Goal: Task Accomplishment & Management: Use online tool/utility

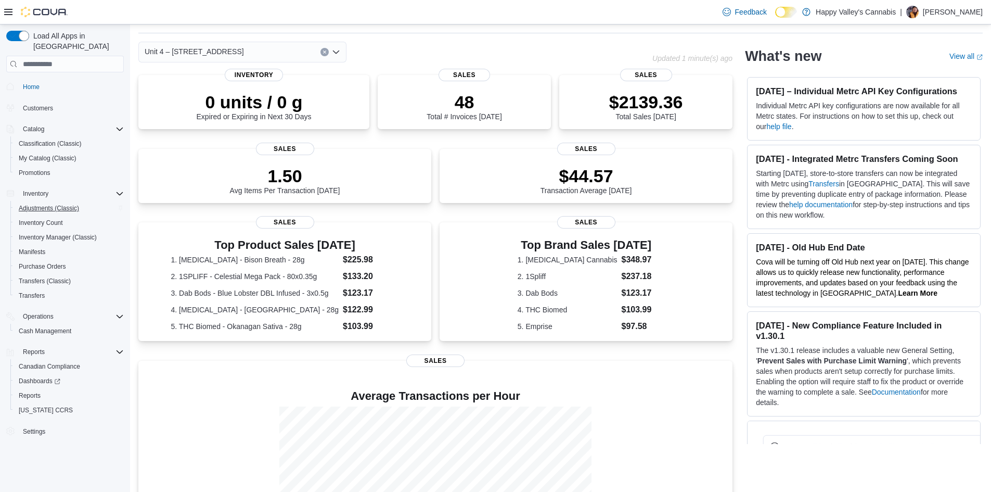
scroll to position [52, 0]
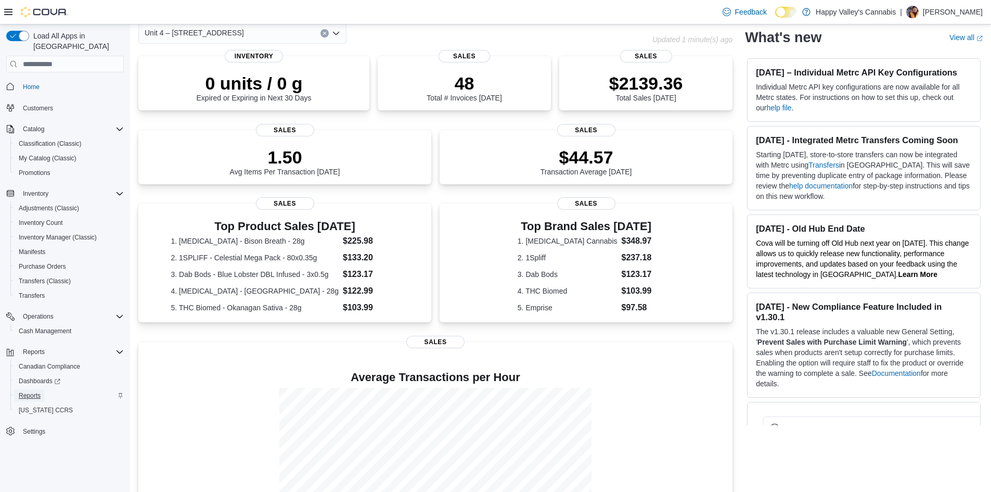
click at [40, 391] on span "Reports" at bounding box center [30, 395] width 22 height 8
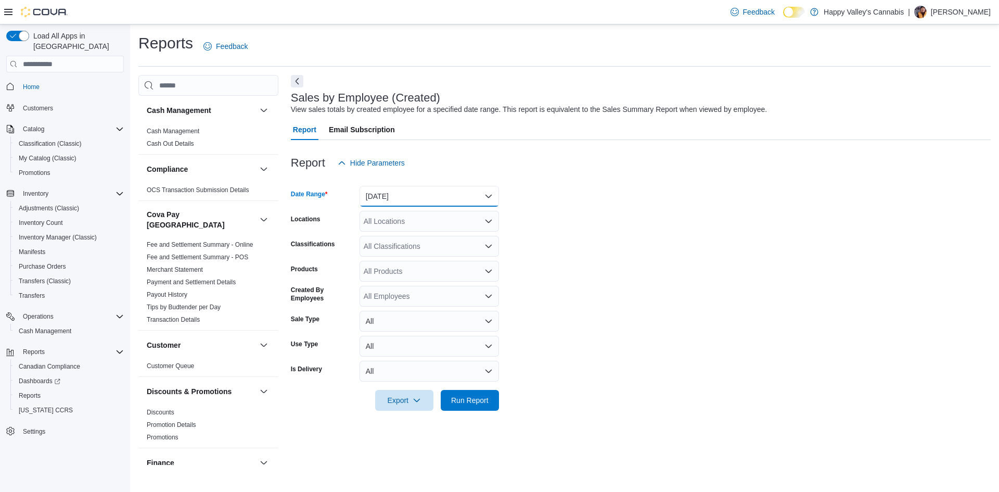
click at [393, 197] on button "[DATE]" at bounding box center [428, 196] width 139 height 21
click at [397, 233] on span "[DATE]" at bounding box center [435, 238] width 119 height 12
click at [478, 394] on span "Run Report" at bounding box center [470, 399] width 46 height 21
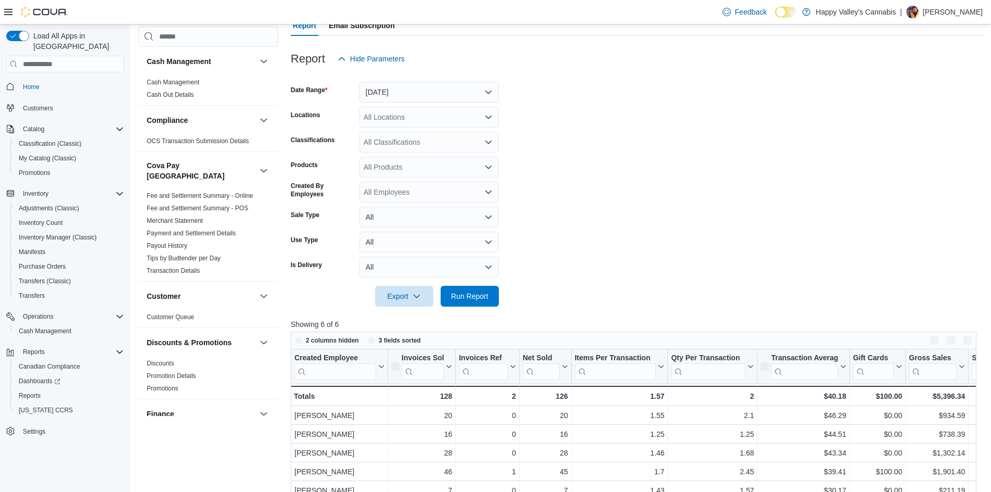
scroll to position [312, 0]
